Goal: Obtain resource: Download file/media

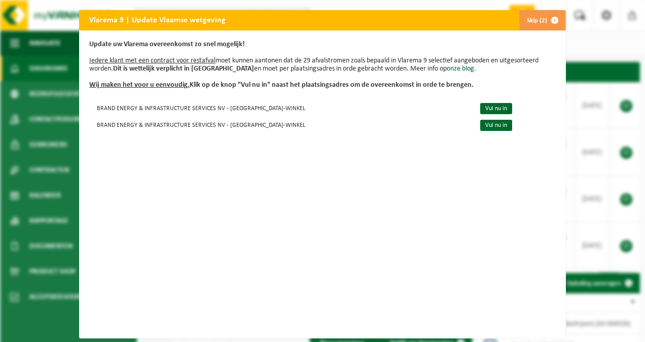
click at [531, 15] on button "Skip (2)" at bounding box center [542, 20] width 46 height 20
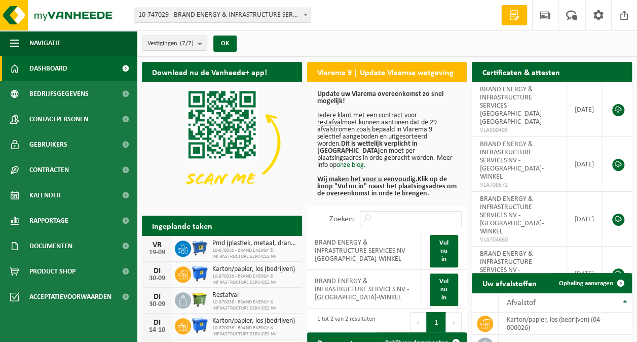
click at [124, 70] on span at bounding box center [125, 68] width 23 height 25
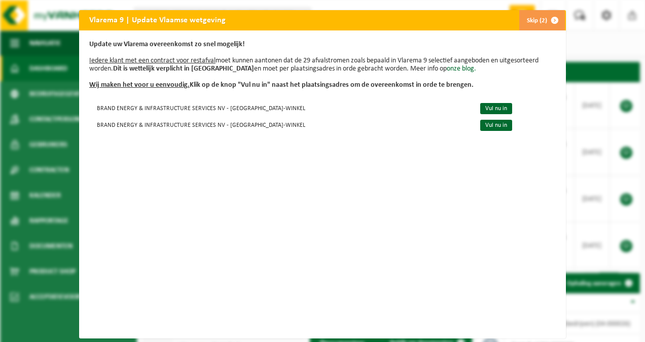
click at [550, 19] on span "button" at bounding box center [555, 20] width 20 height 20
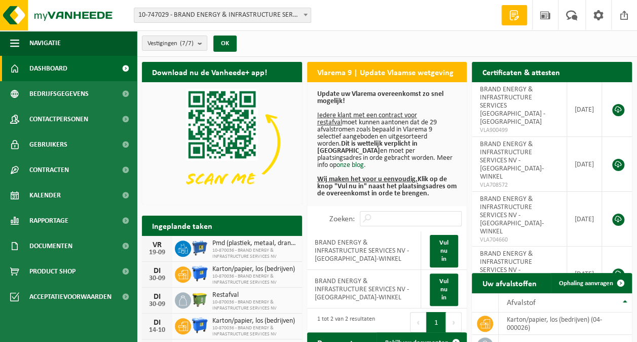
click at [128, 69] on span at bounding box center [125, 68] width 23 height 25
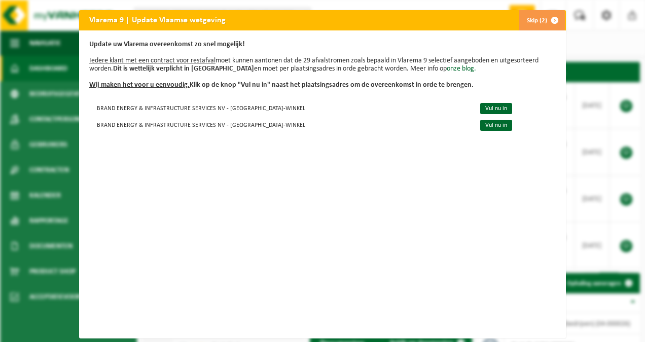
click at [550, 27] on span "button" at bounding box center [555, 20] width 20 height 20
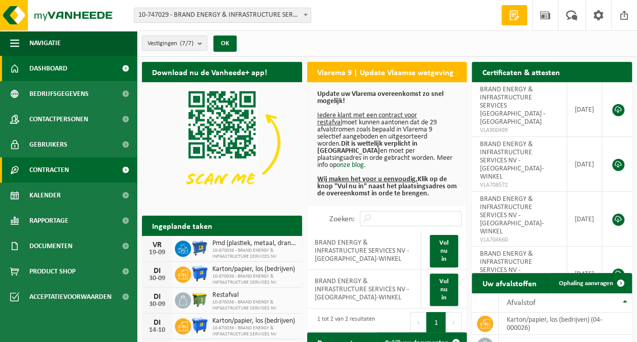
click at [125, 171] on span at bounding box center [125, 169] width 23 height 25
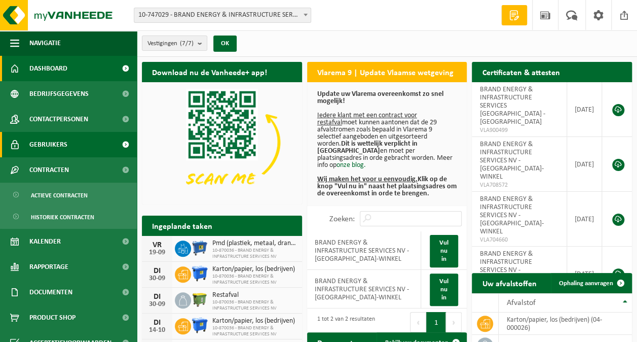
click at [120, 142] on span at bounding box center [125, 144] width 23 height 25
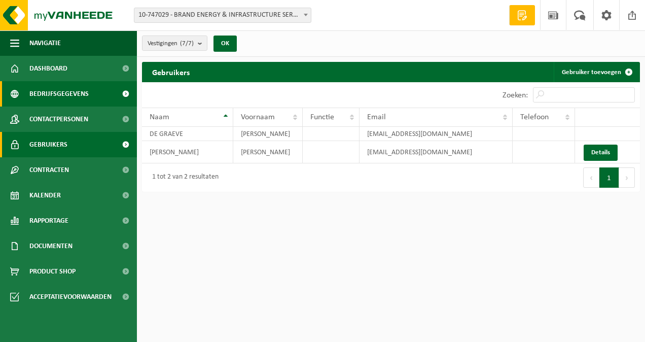
click at [124, 92] on span at bounding box center [125, 93] width 23 height 25
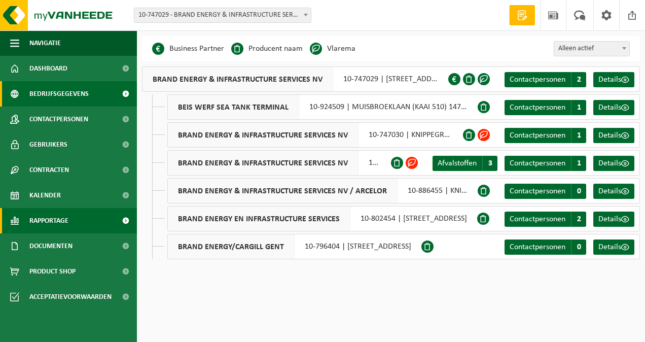
click at [126, 219] on span at bounding box center [125, 220] width 23 height 25
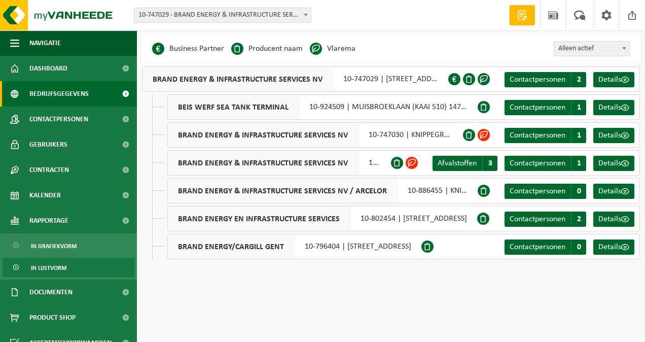
click at [61, 266] on span "In lijstvorm" at bounding box center [48, 267] width 35 height 19
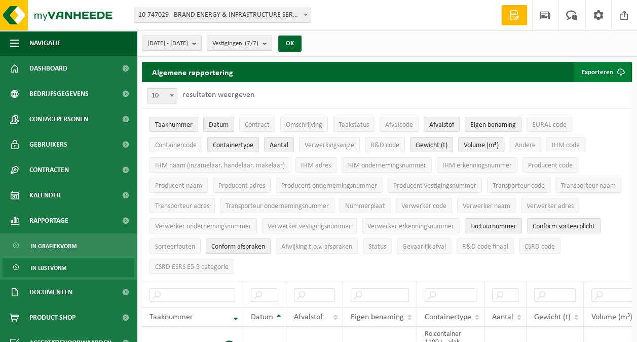
click at [607, 70] on button "Exporteren" at bounding box center [602, 72] width 57 height 20
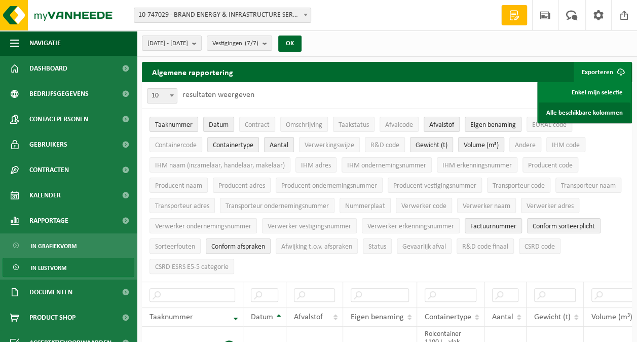
click at [605, 108] on link "Alle beschikbare kolommen" at bounding box center [585, 112] width 92 height 20
